Goal: Book appointment/travel/reservation

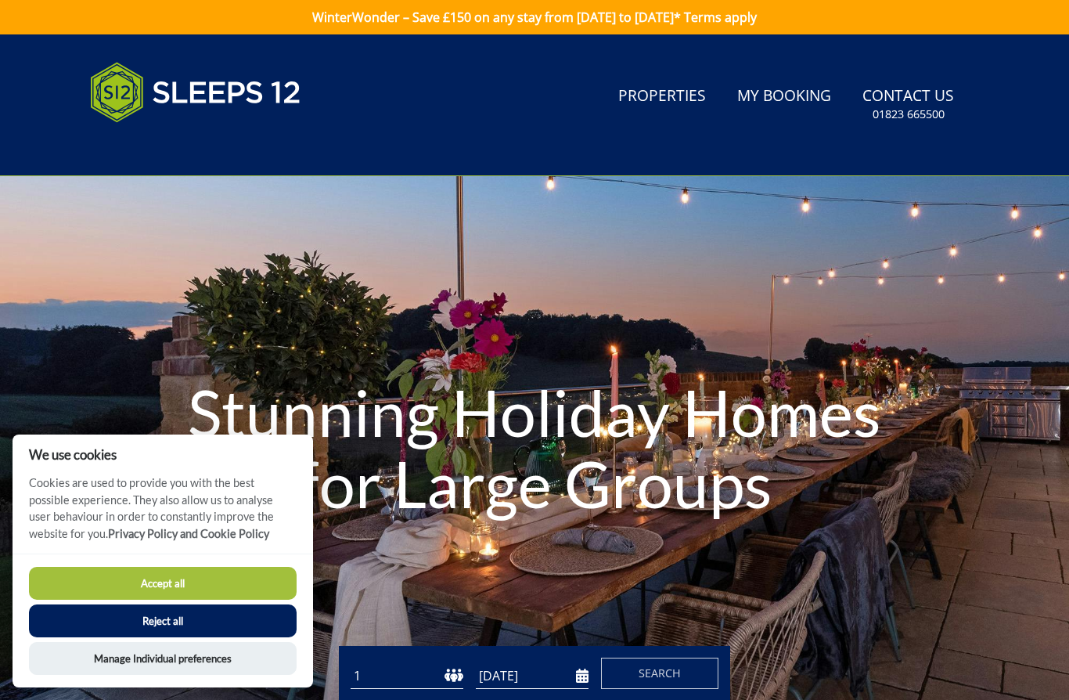
click at [254, 620] on button "Reject all" at bounding box center [163, 620] width 268 height 33
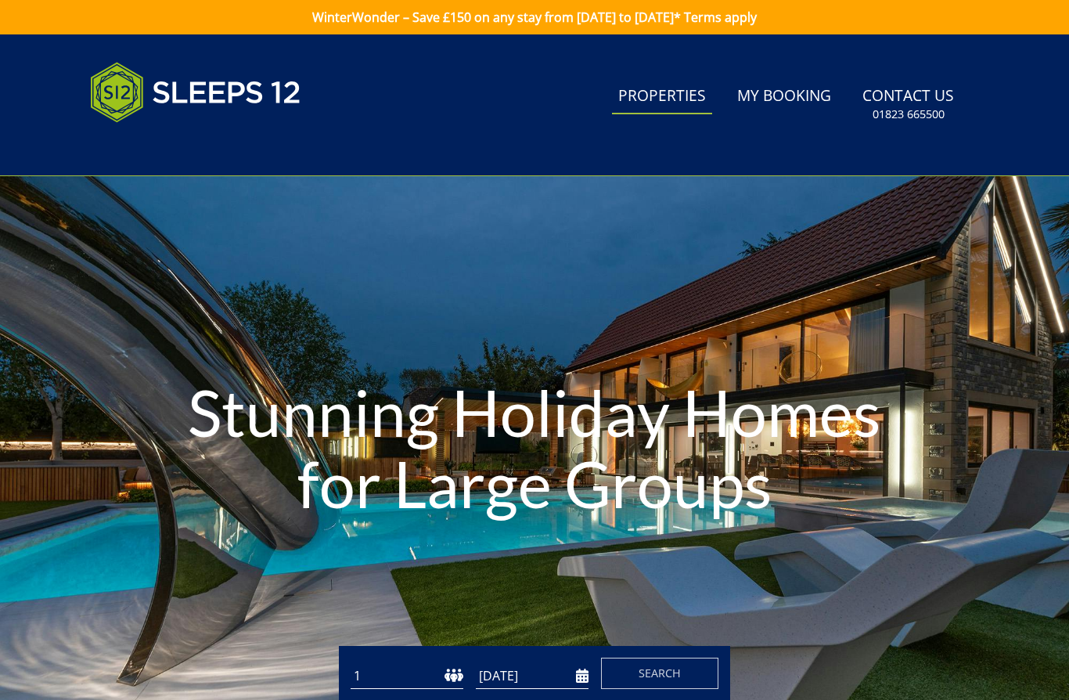
click at [673, 99] on link "Properties" at bounding box center [662, 96] width 100 height 35
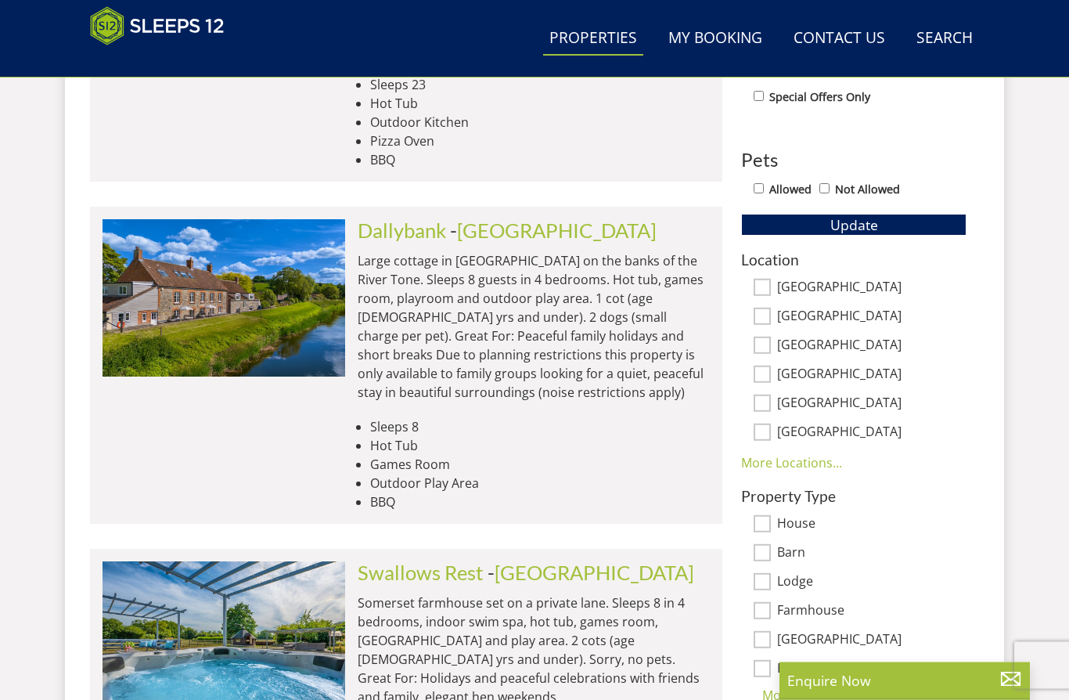
scroll to position [854, 0]
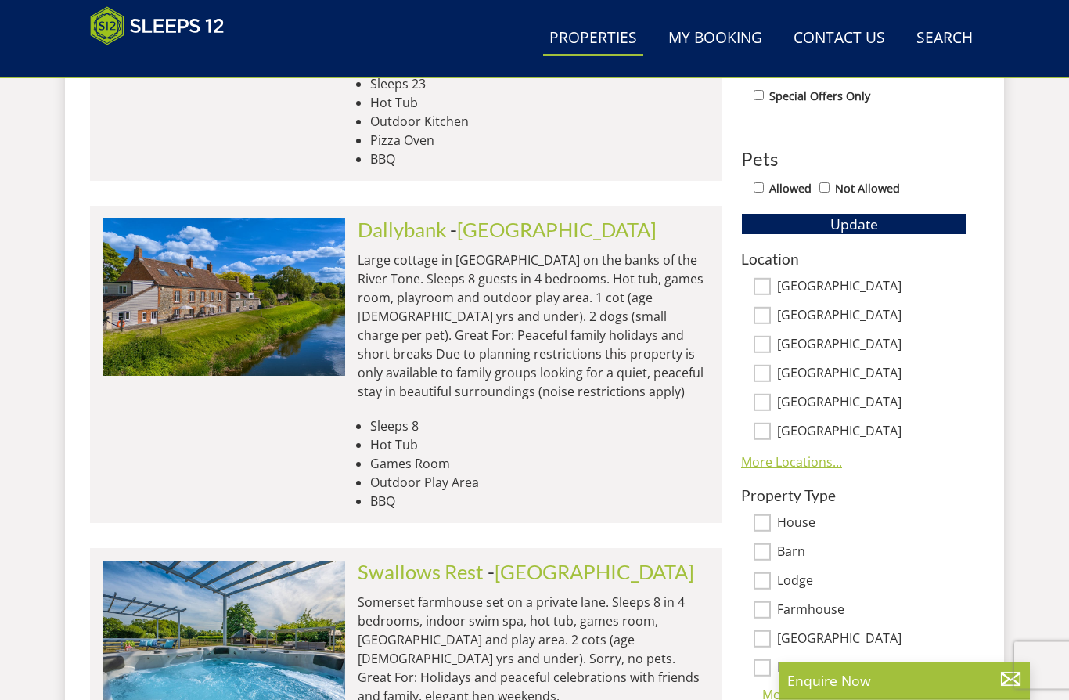
click at [801, 463] on link "More Locations..." at bounding box center [791, 462] width 101 height 17
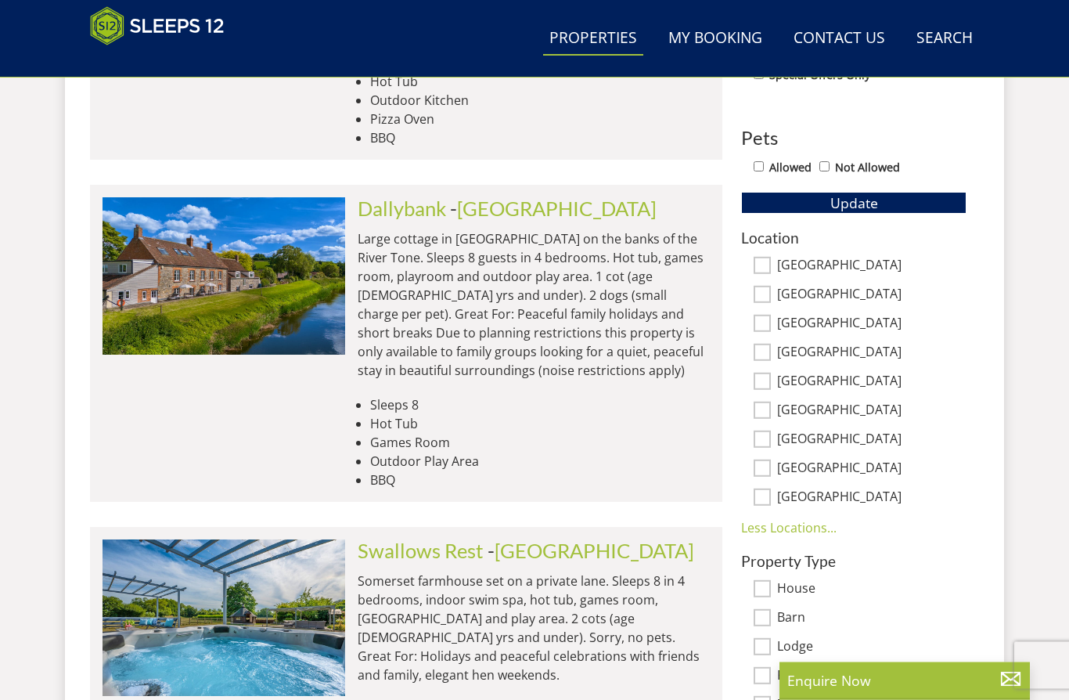
scroll to position [876, 0]
click at [765, 474] on input "[GEOGRAPHIC_DATA]" at bounding box center [762, 467] width 17 height 17
checkbox input "true"
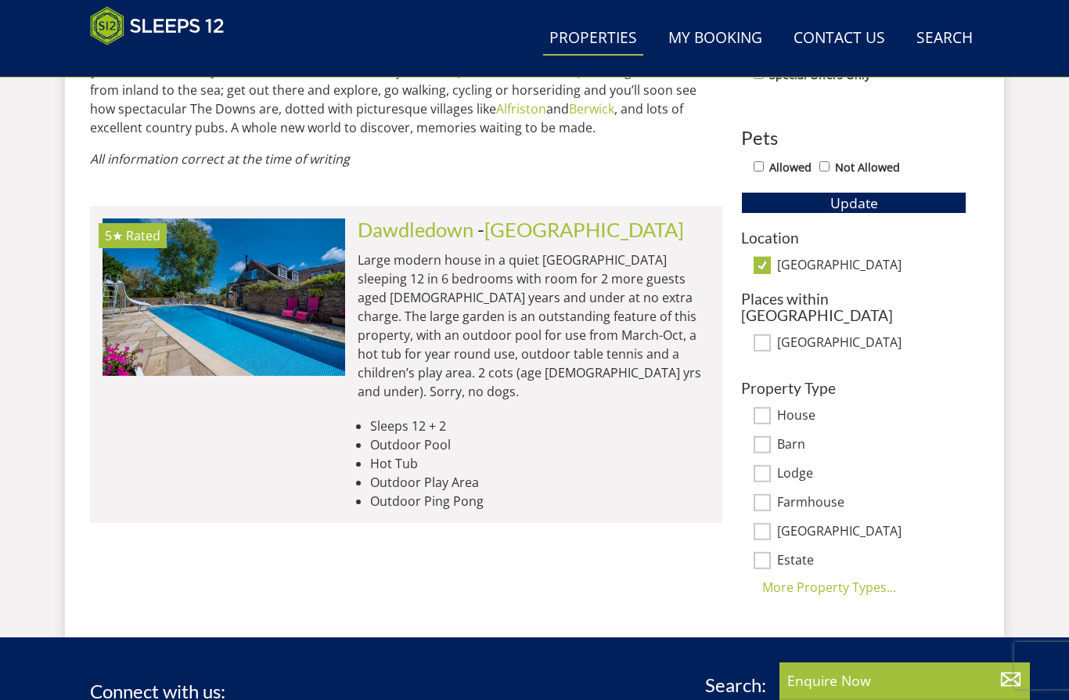
scroll to position [852, 0]
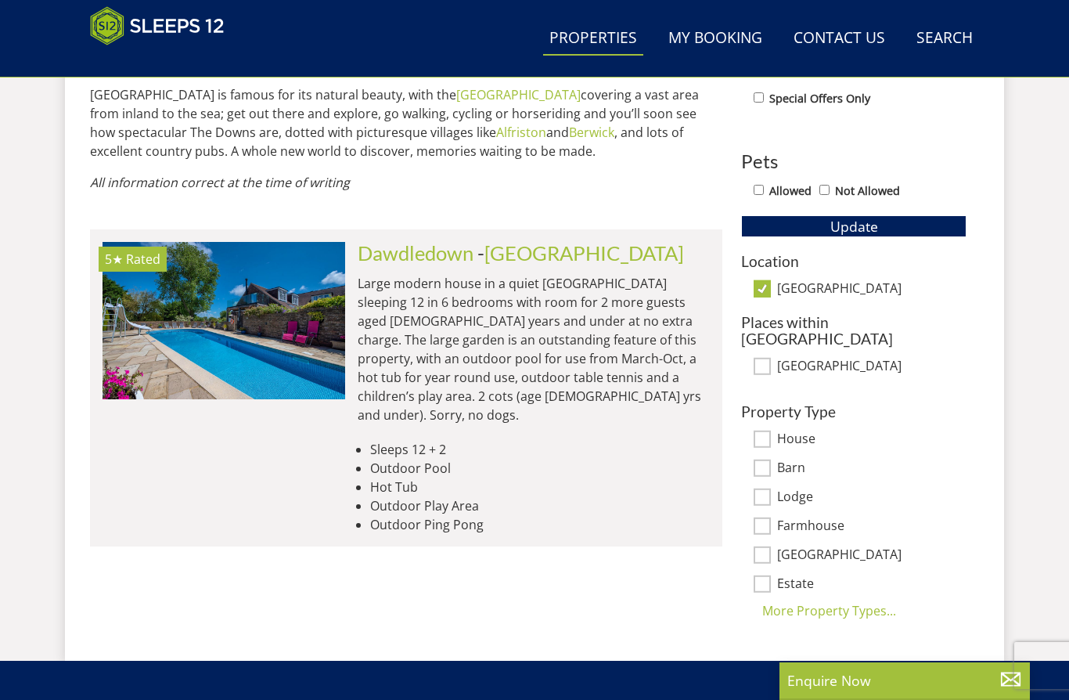
click at [527, 326] on p "Large modern house in a quiet [GEOGRAPHIC_DATA] sleeping 12 in 6 bedrooms with …" at bounding box center [534, 349] width 352 height 150
click at [537, 241] on link "[GEOGRAPHIC_DATA]" at bounding box center [584, 252] width 200 height 23
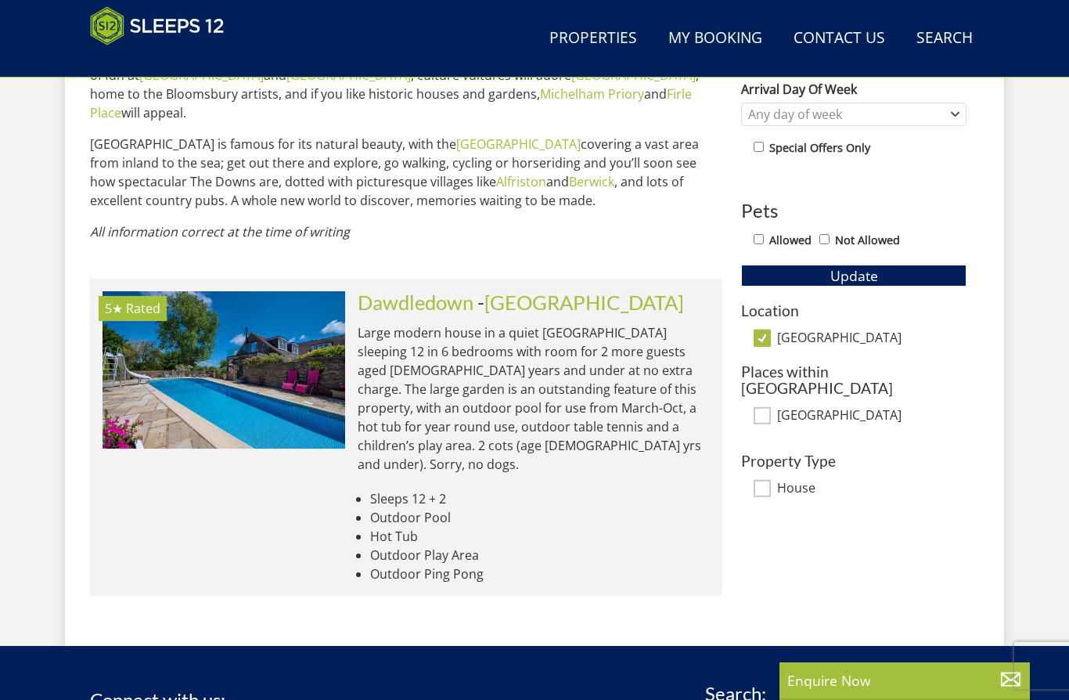
scroll to position [789, 0]
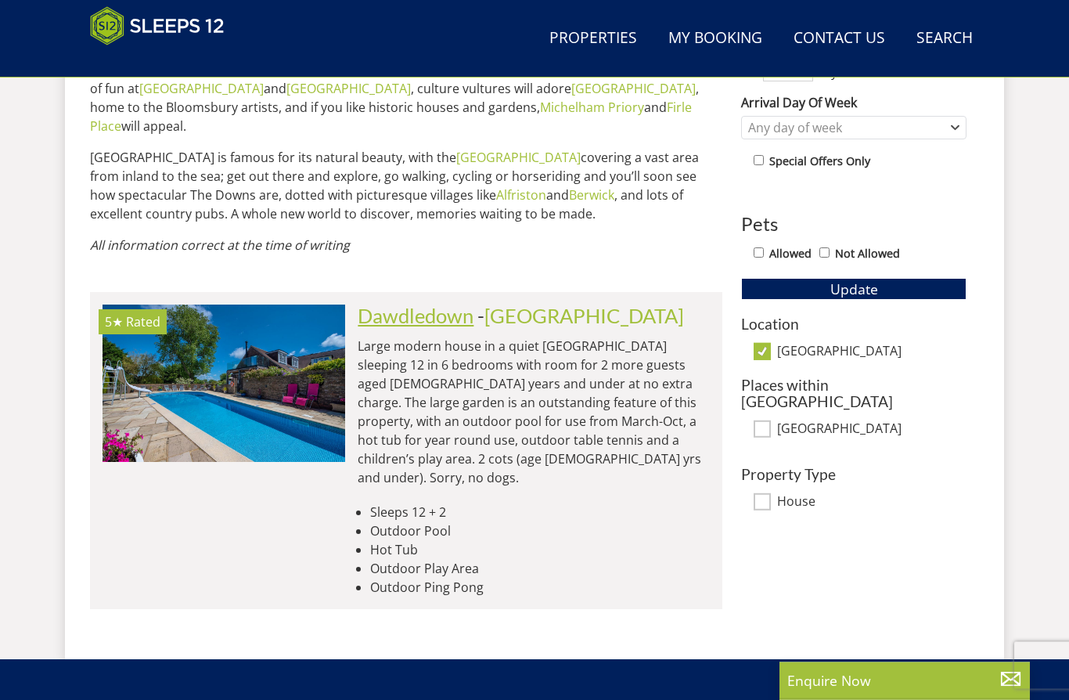
click at [438, 304] on link "Dawdledown" at bounding box center [416, 315] width 116 height 23
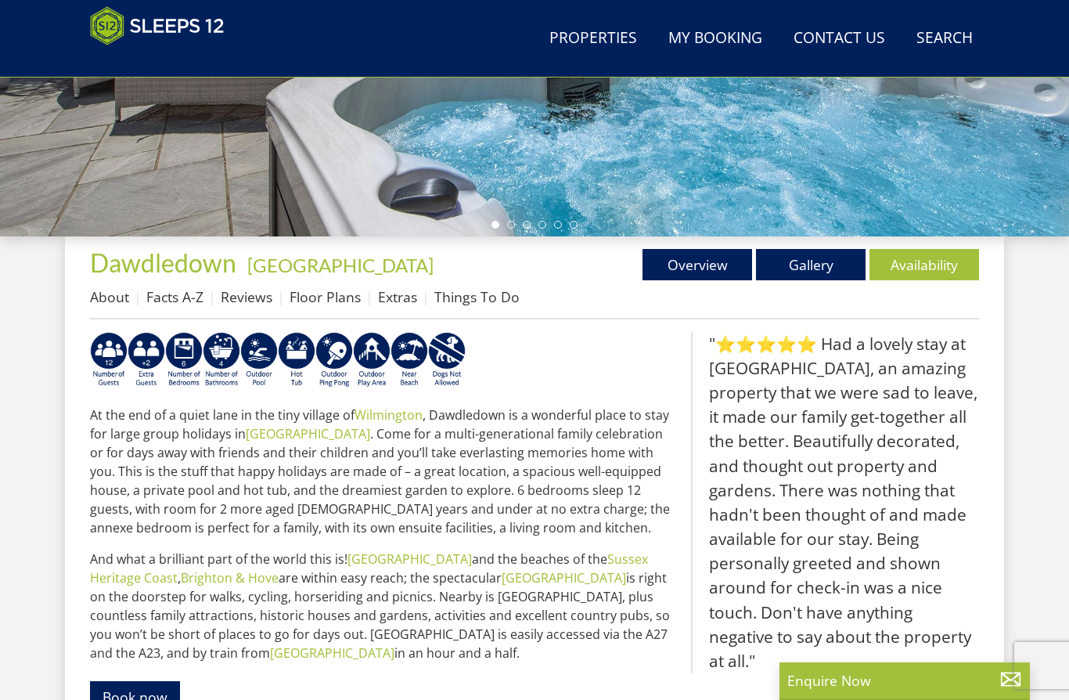
scroll to position [424, 0]
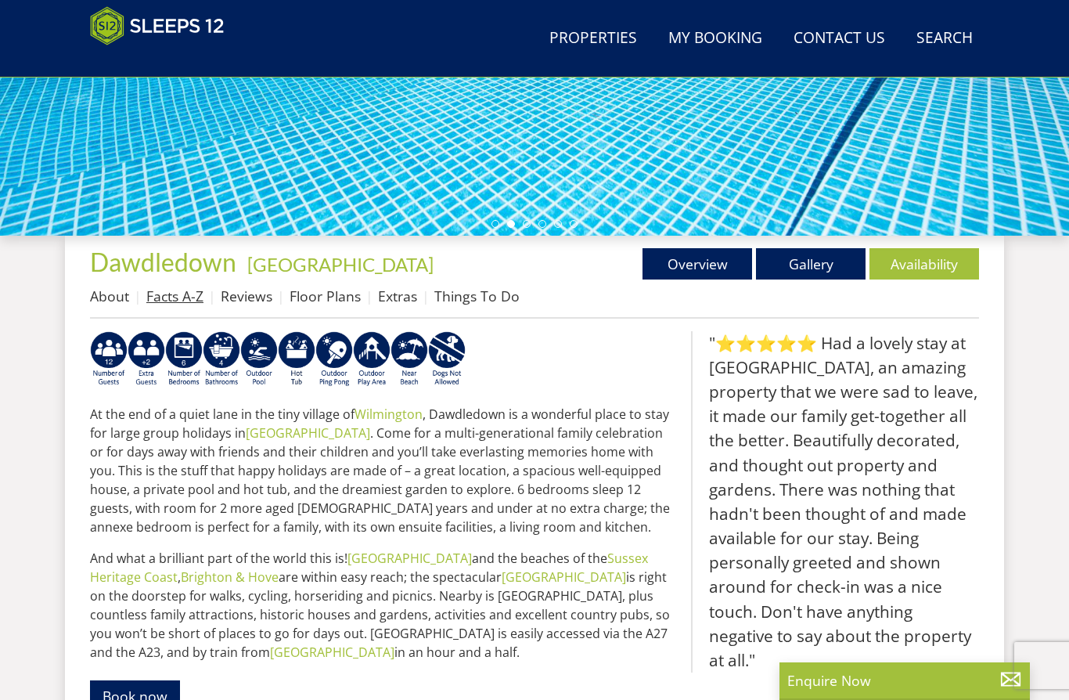
click at [175, 290] on link "Facts A-Z" at bounding box center [174, 295] width 57 height 19
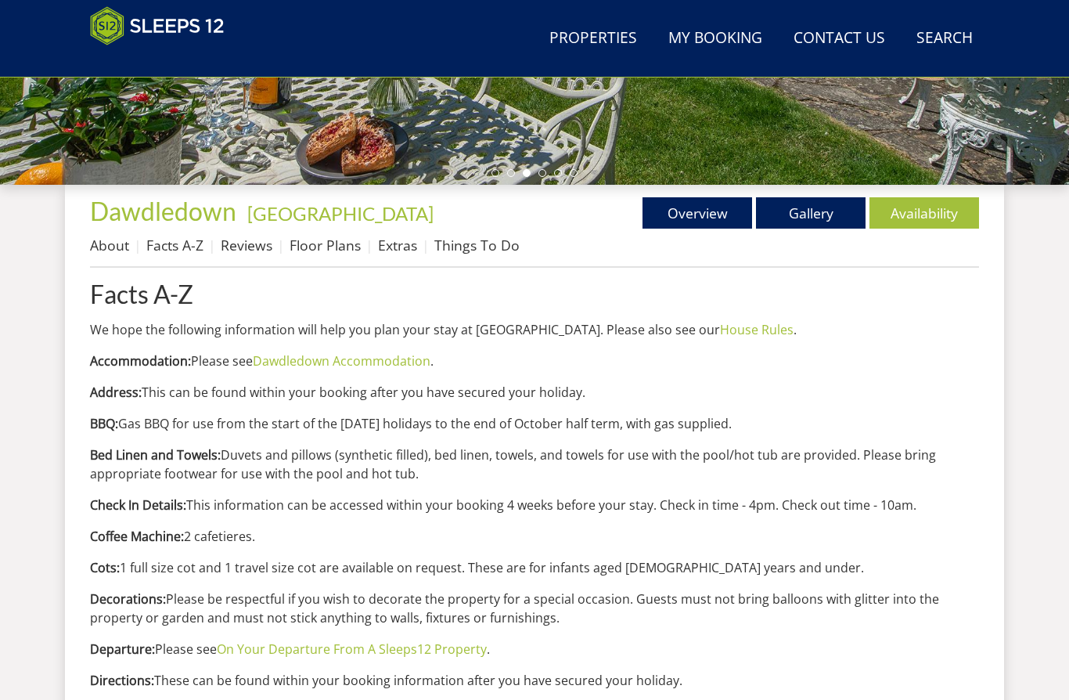
scroll to position [470, 0]
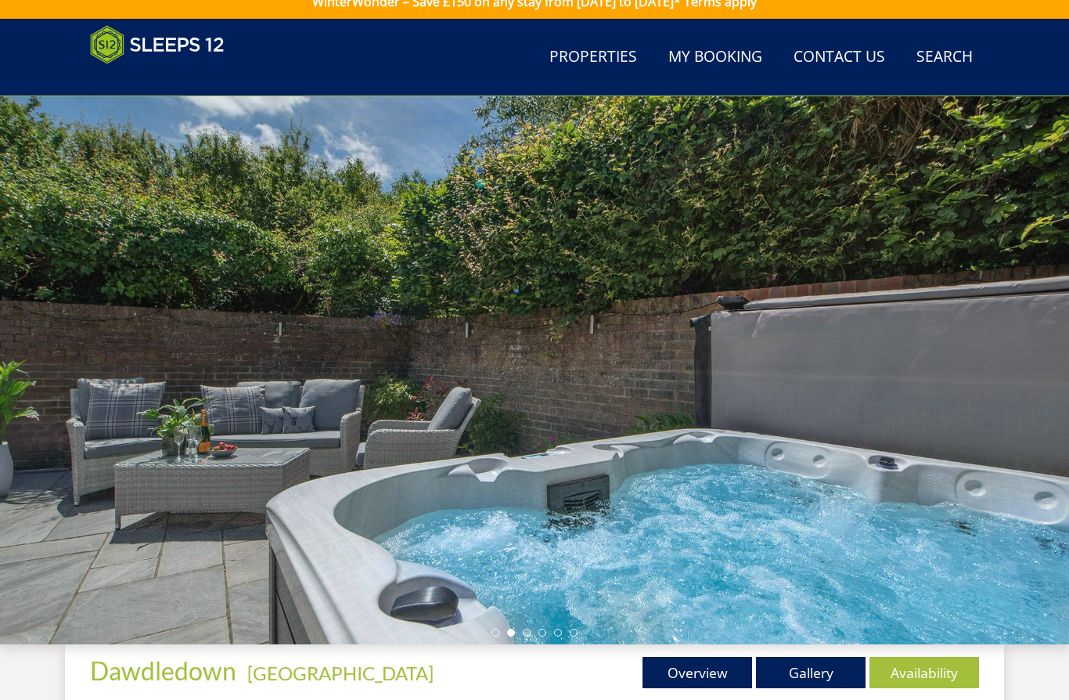
scroll to position [0, 0]
